Goal: Task Accomplishment & Management: Manage account settings

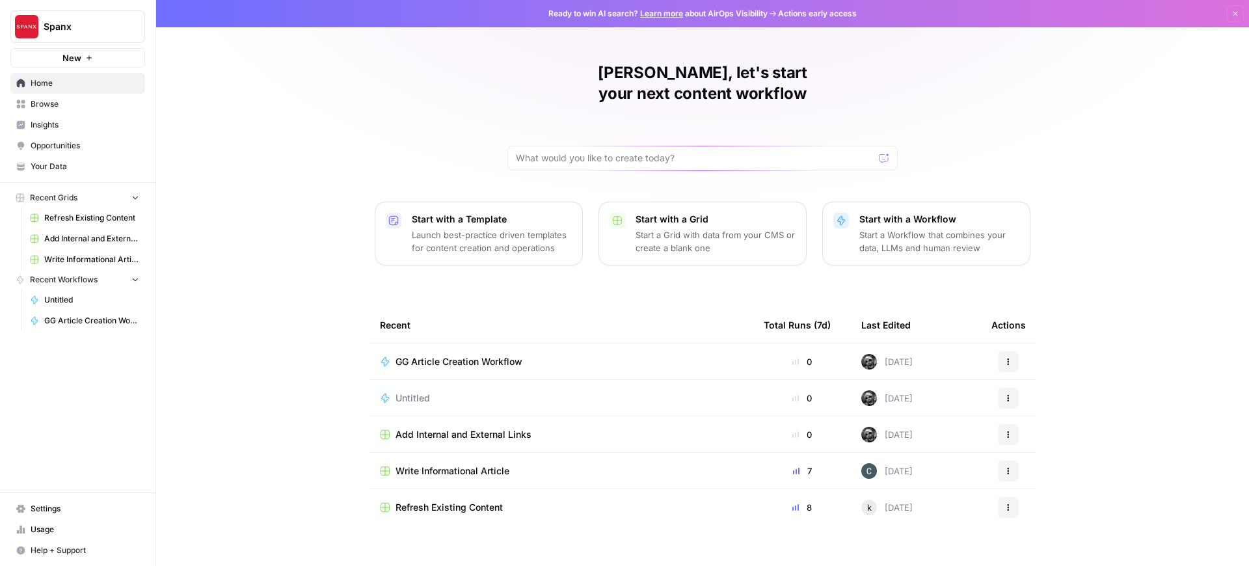
click at [49, 522] on link "Usage" at bounding box center [77, 529] width 135 height 21
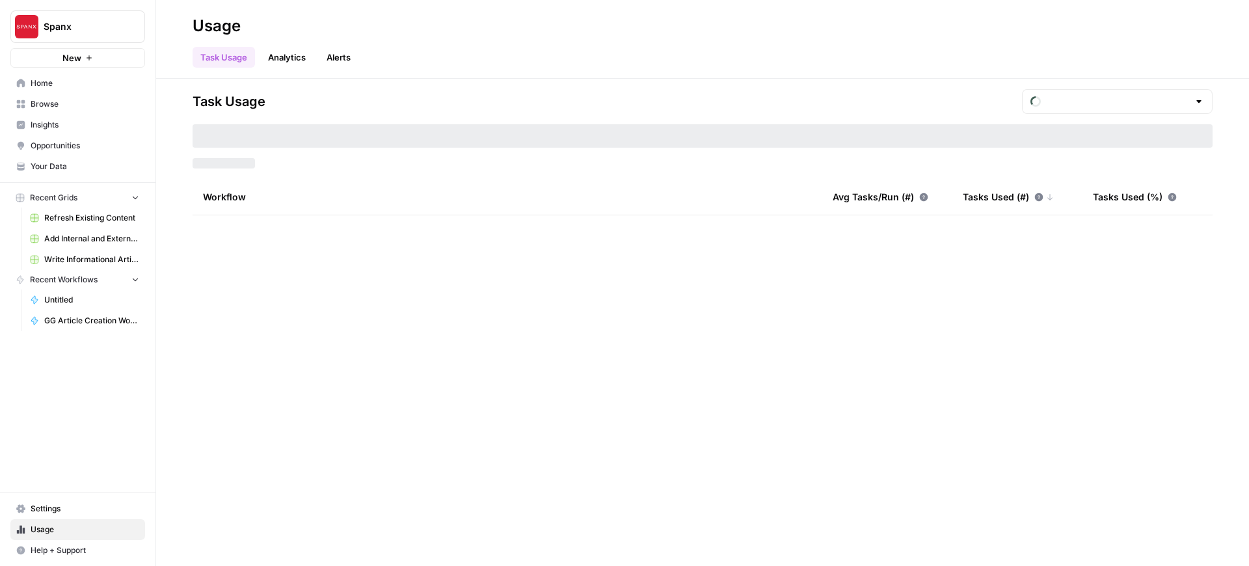
type input "September Tasks"
click at [303, 60] on link "Analytics" at bounding box center [286, 57] width 53 height 21
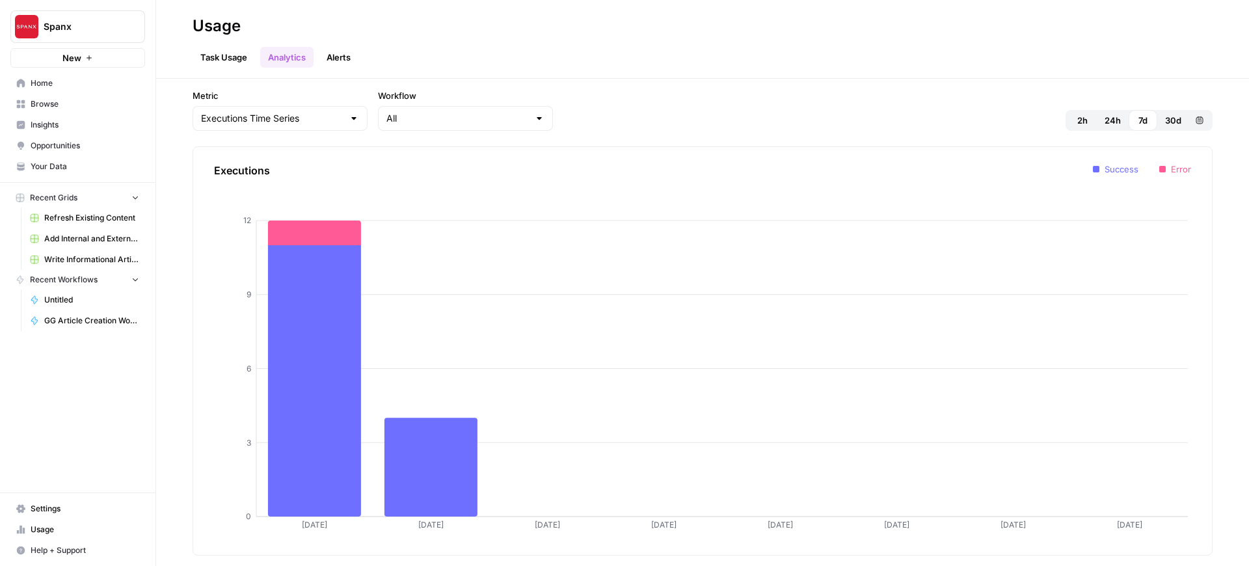
click at [333, 55] on link "Alerts" at bounding box center [339, 57] width 40 height 21
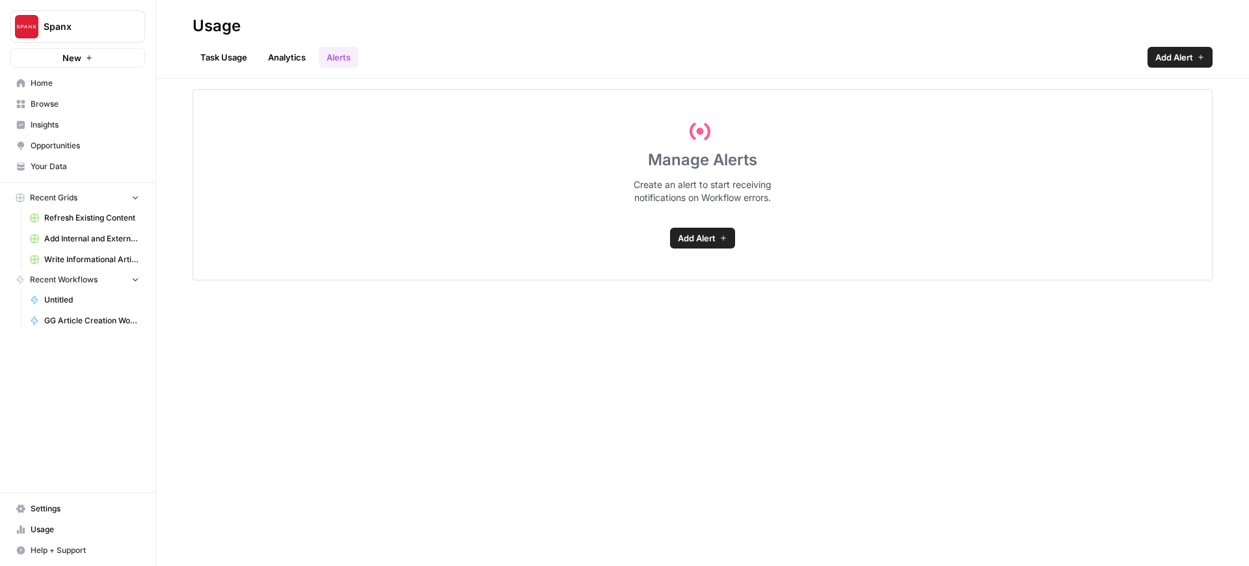
click at [51, 506] on span "Settings" at bounding box center [85, 509] width 109 height 12
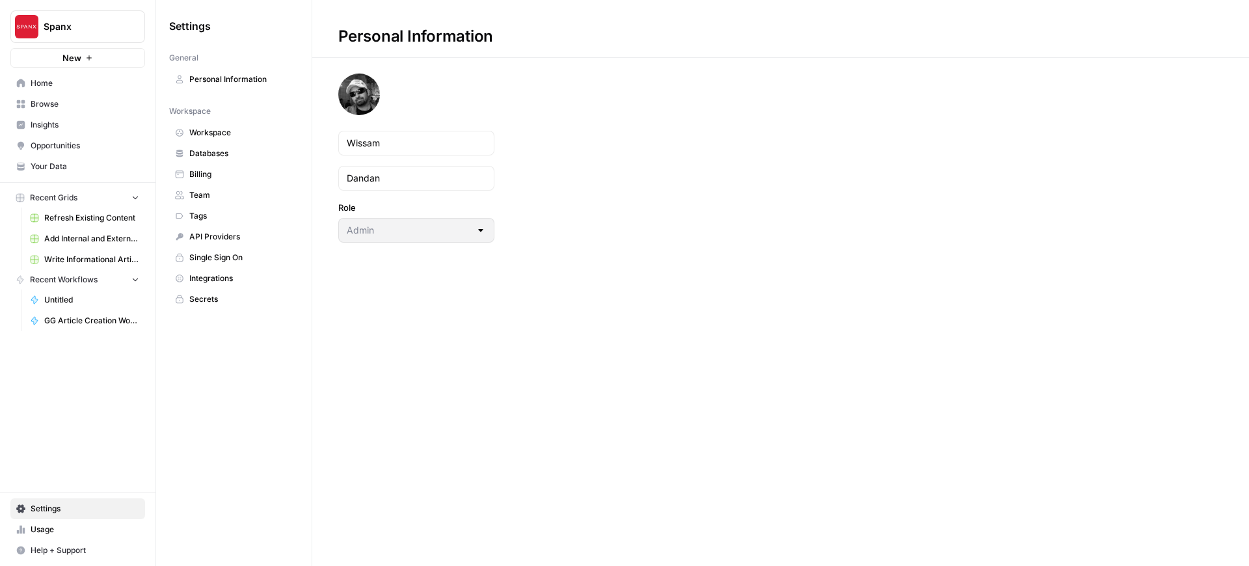
click at [226, 171] on span "Billing" at bounding box center [240, 175] width 103 height 12
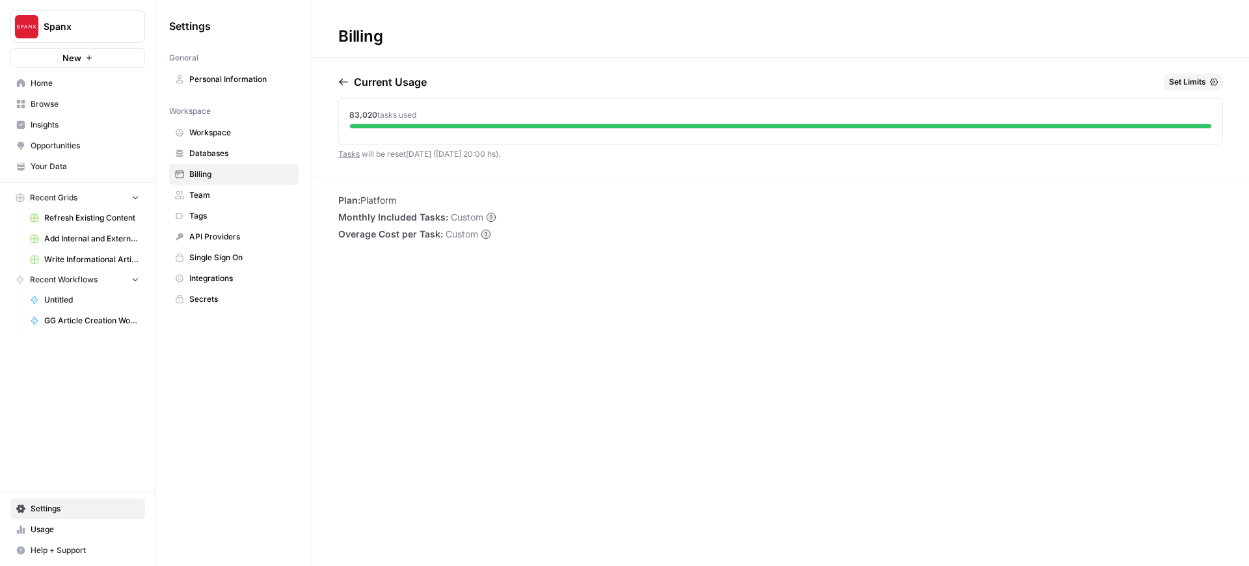
click at [1179, 78] on span "Set Limits" at bounding box center [1187, 82] width 37 height 12
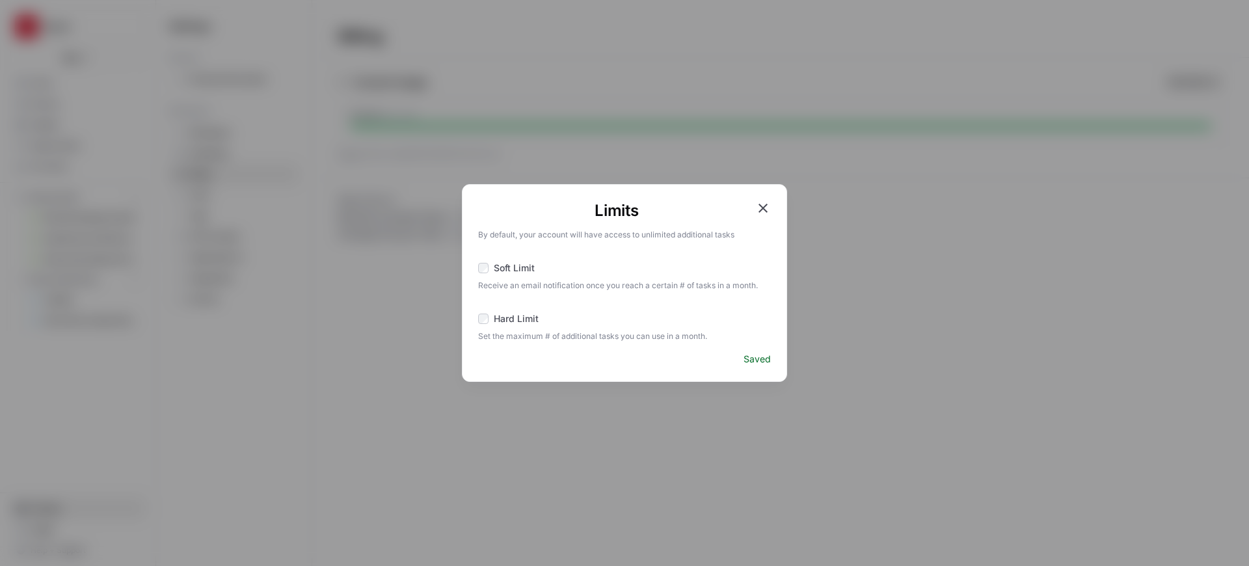
click at [523, 321] on span "Hard Limit" at bounding box center [516, 318] width 45 height 13
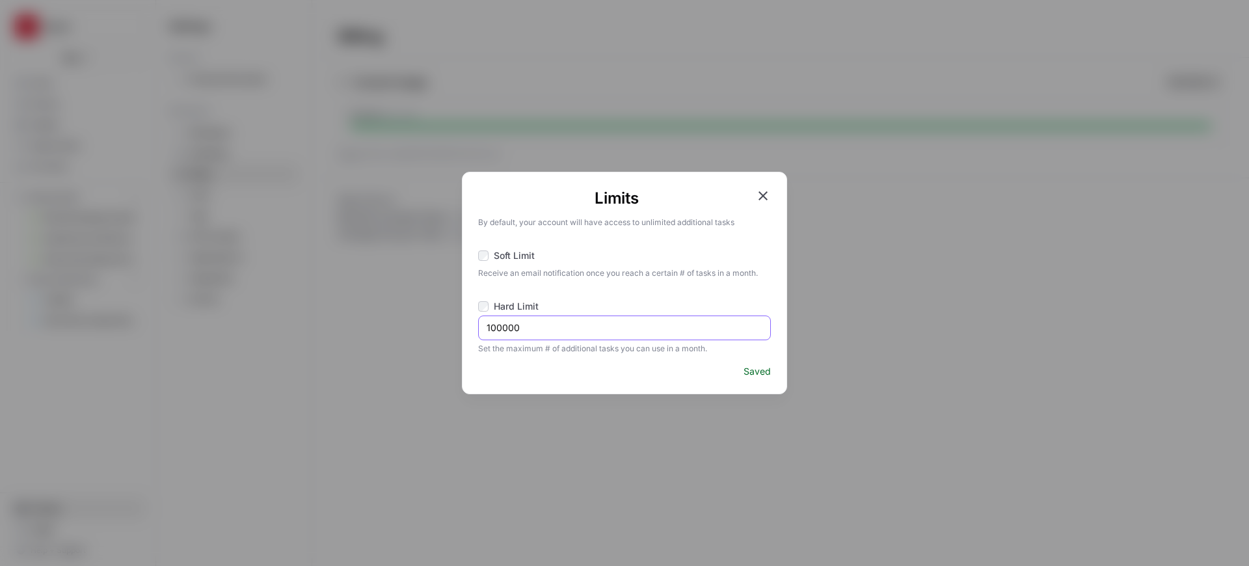
click at [503, 329] on input "100000" at bounding box center [625, 327] width 276 height 13
type input "40000"
click at [783, 314] on div "Limits By default, your account will have access to unlimited additional tasks …" at bounding box center [624, 283] width 325 height 223
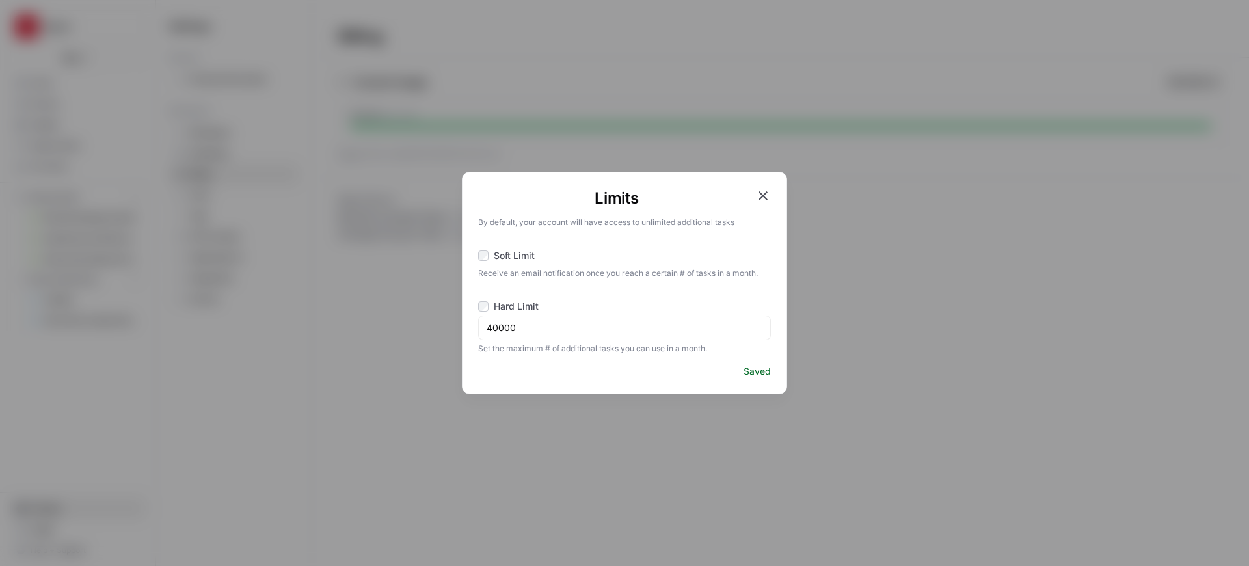
click at [761, 369] on span "Saved" at bounding box center [757, 371] width 27 height 13
click at [763, 190] on icon "button" at bounding box center [763, 196] width 16 height 16
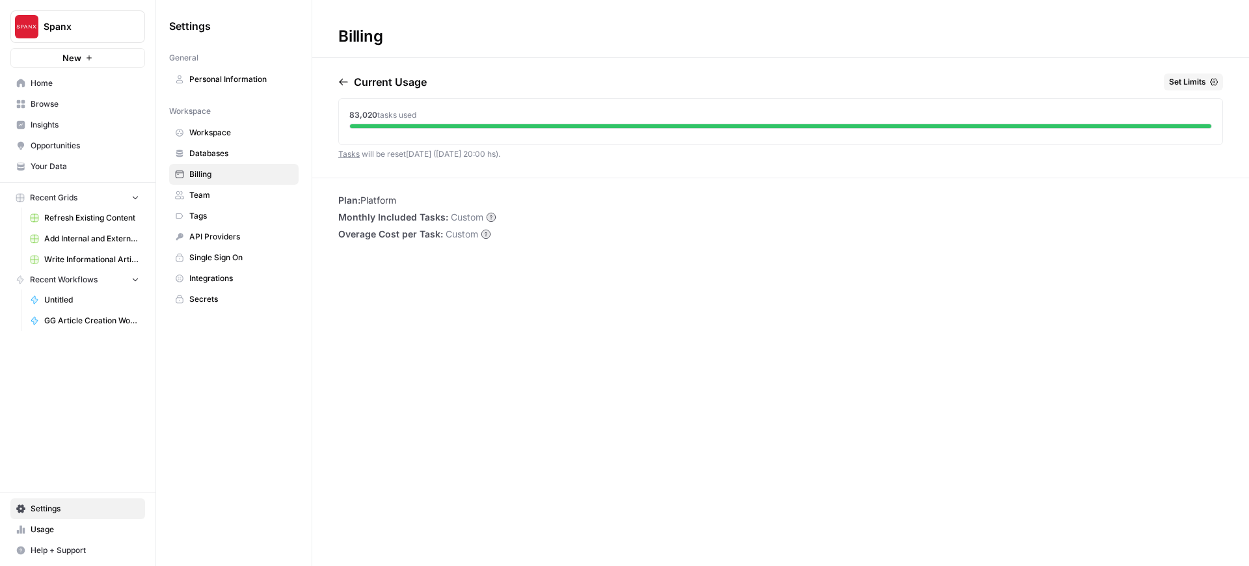
click at [1198, 77] on span "Set Limits" at bounding box center [1187, 82] width 37 height 12
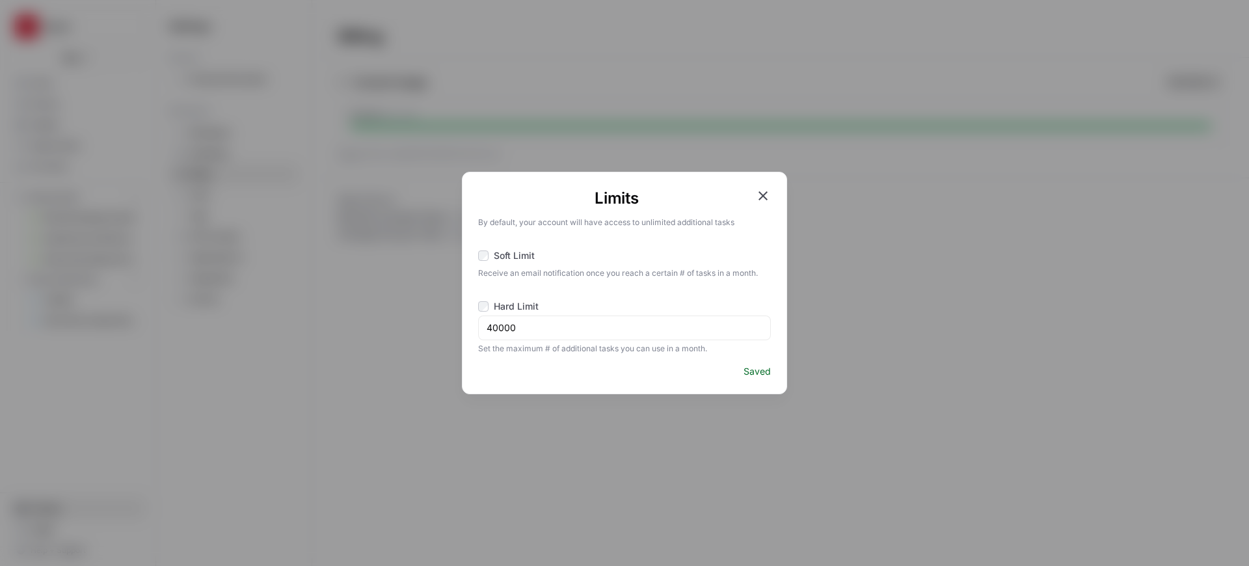
click at [1094, 210] on div "Limits By default, your account will have access to unlimited additional tasks …" at bounding box center [624, 283] width 1249 height 566
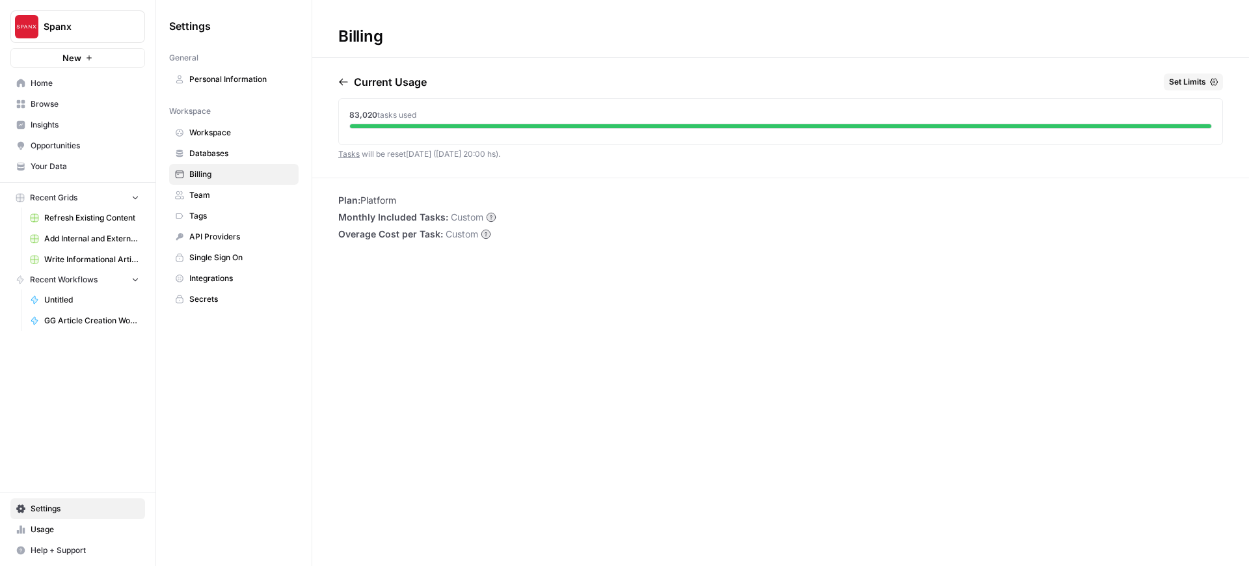
click at [347, 157] on link "Tasks" at bounding box center [348, 154] width 21 height 10
